Goal: Task Accomplishment & Management: Complete application form

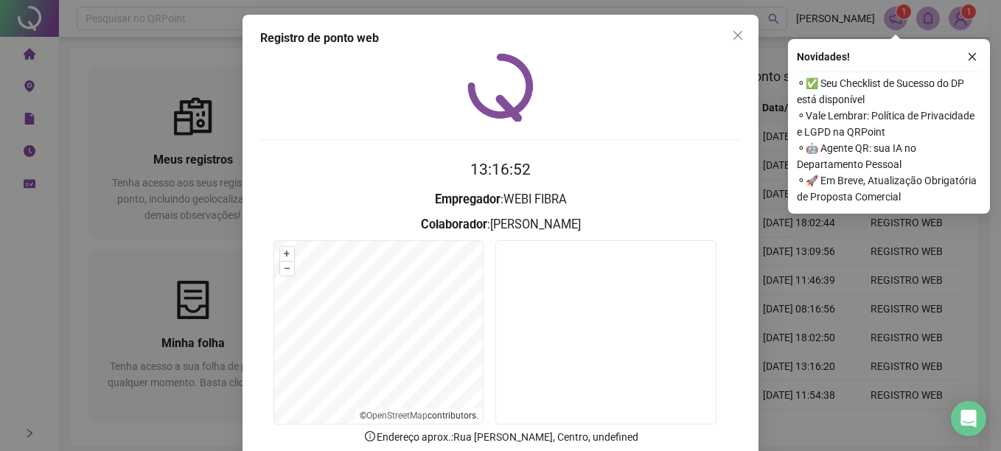
scroll to position [92, 0]
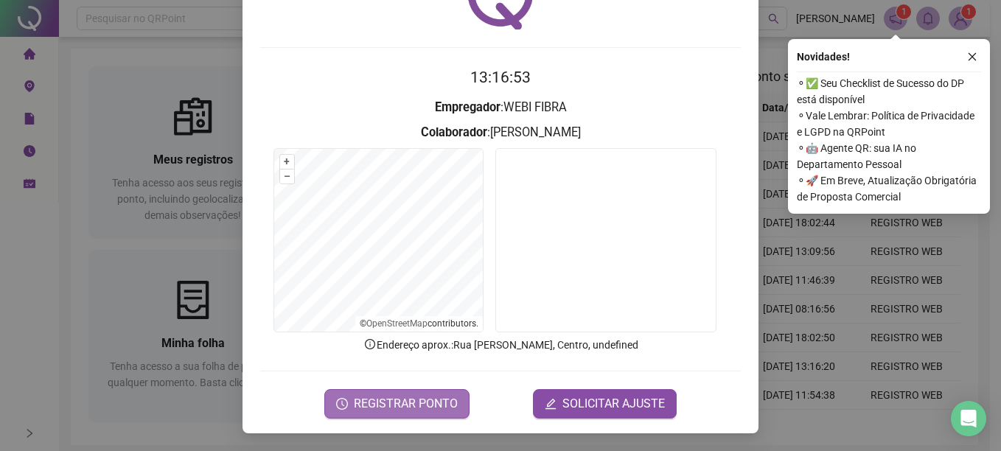
click at [428, 394] on button "REGISTRAR PONTO" at bounding box center [396, 403] width 145 height 29
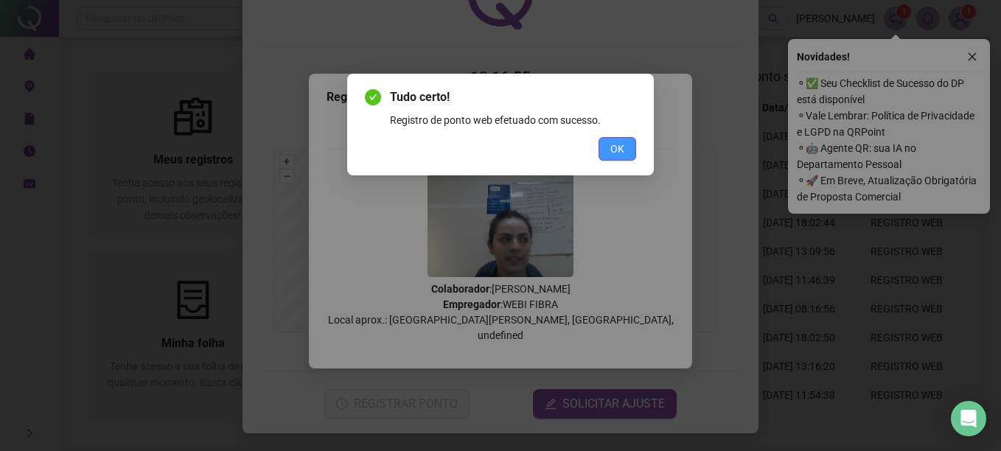
click at [616, 151] on span "OK" at bounding box center [618, 149] width 14 height 16
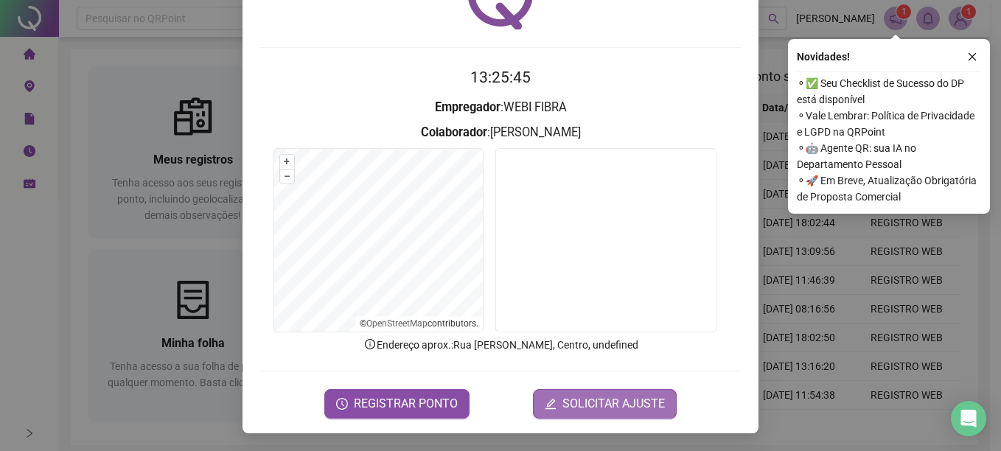
click at [574, 395] on span "SOLICITAR AJUSTE" at bounding box center [614, 404] width 103 height 18
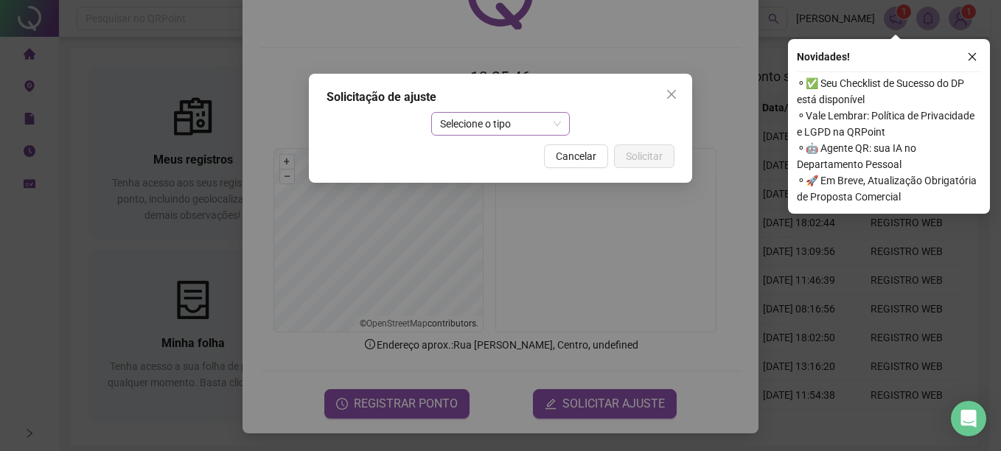
click at [493, 116] on span "Selecione o tipo" at bounding box center [501, 124] width 122 height 22
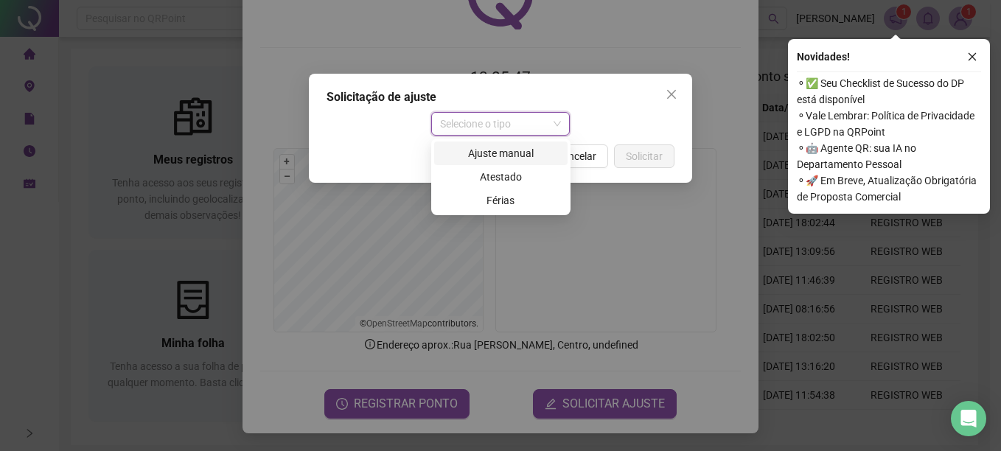
click at [487, 160] on div "Ajuste manual" at bounding box center [501, 153] width 116 height 16
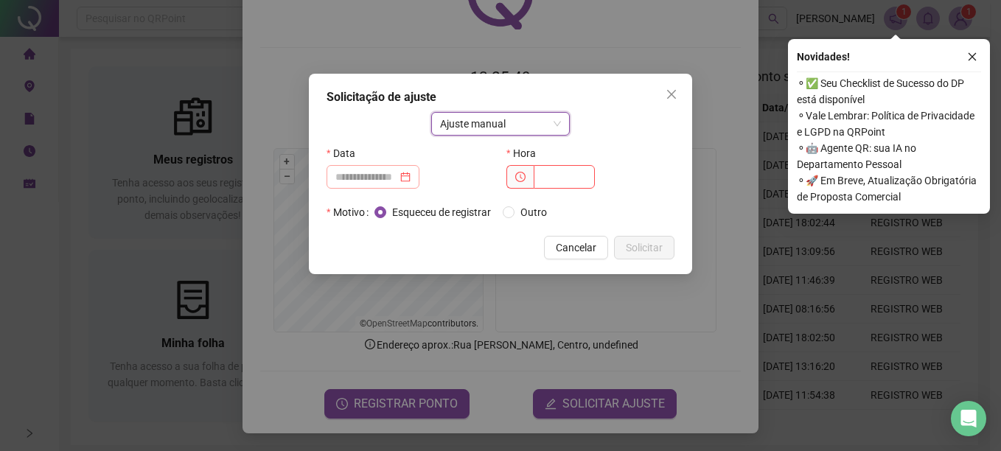
click at [411, 176] on div at bounding box center [373, 177] width 75 height 16
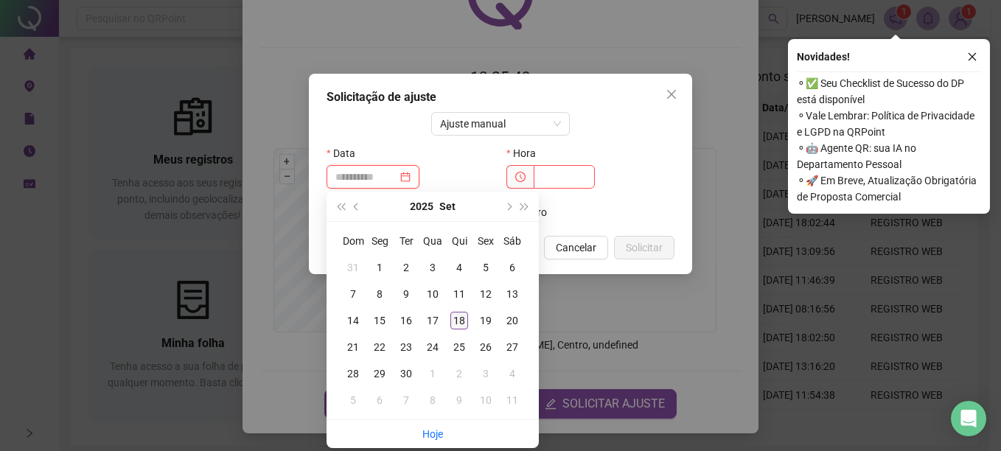
type input "**********"
click at [448, 322] on td "18" at bounding box center [459, 321] width 27 height 27
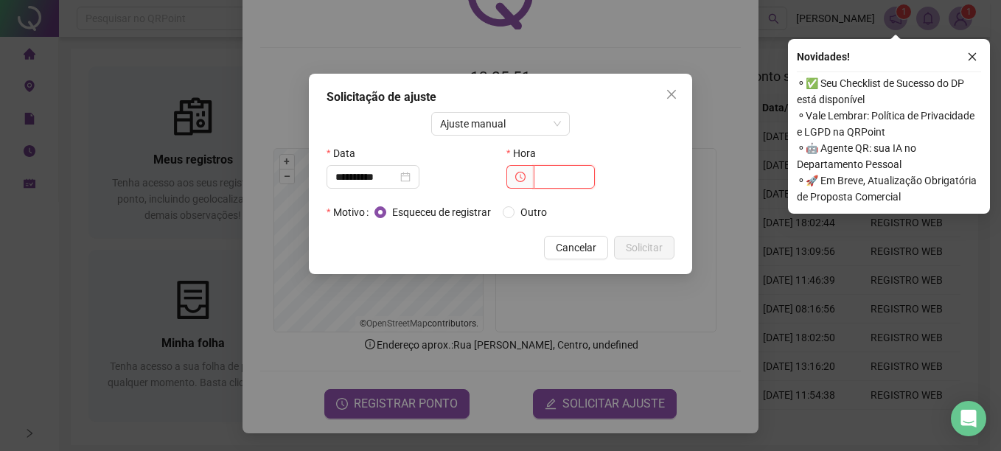
click at [540, 181] on input "text" at bounding box center [564, 177] width 61 height 24
type input "*****"
click at [662, 254] on span "Solicitar" at bounding box center [644, 248] width 37 height 16
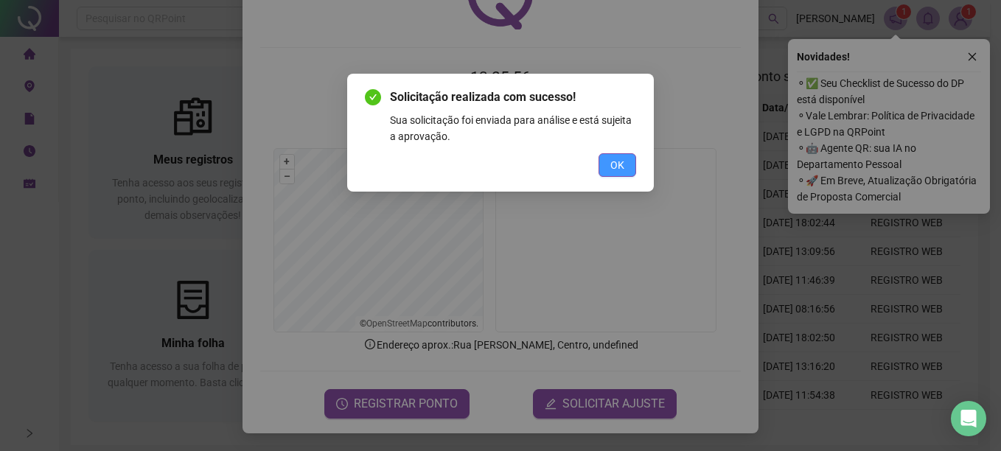
click at [609, 163] on button "OK" at bounding box center [618, 165] width 38 height 24
